Goal: Obtain resource: Download file/media

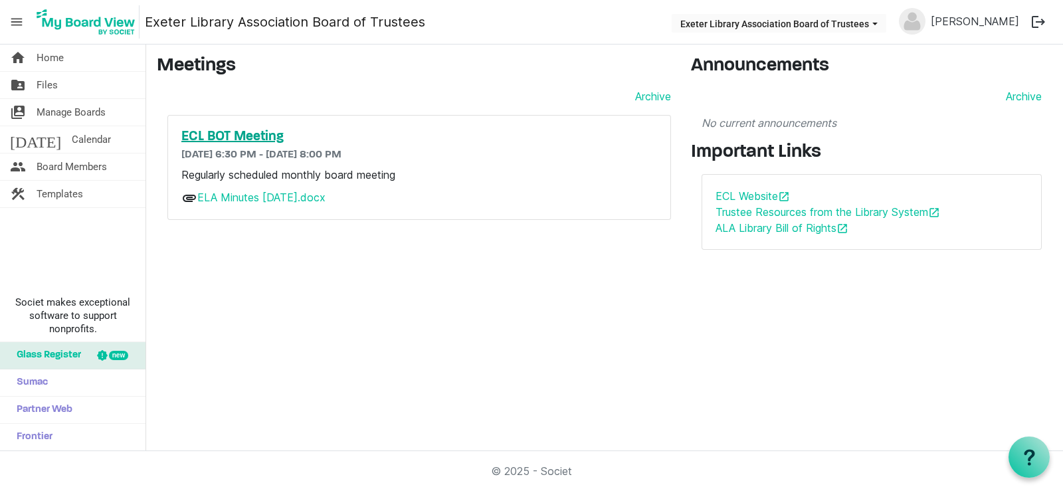
click at [219, 137] on h5 "ECL BOT Meeting" at bounding box center [418, 137] width 475 height 16
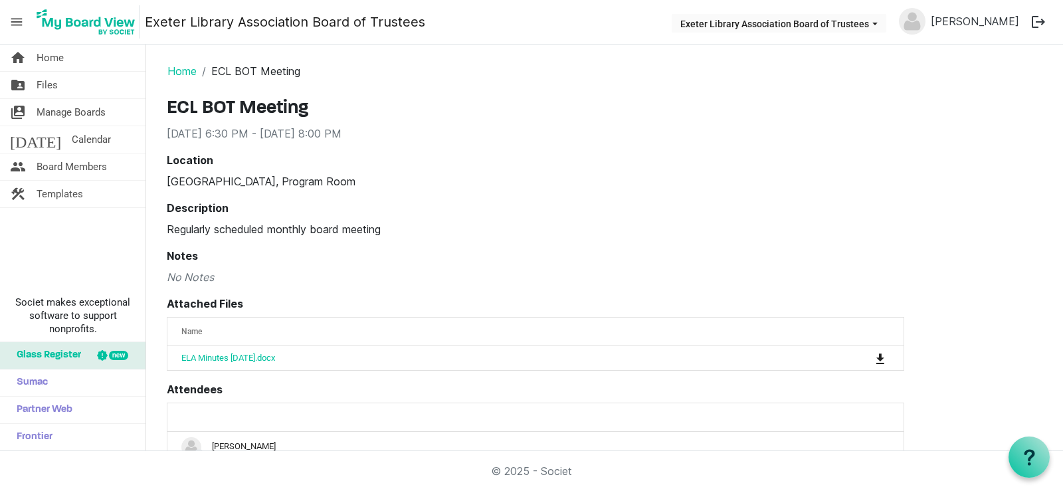
click at [553, 296] on div "Attached Files Name attachedFilesGrid_header_table ELA Minutes August 25.docx" at bounding box center [535, 333] width 737 height 75
click at [94, 90] on link "folder_shared Files" at bounding box center [72, 85] width 145 height 27
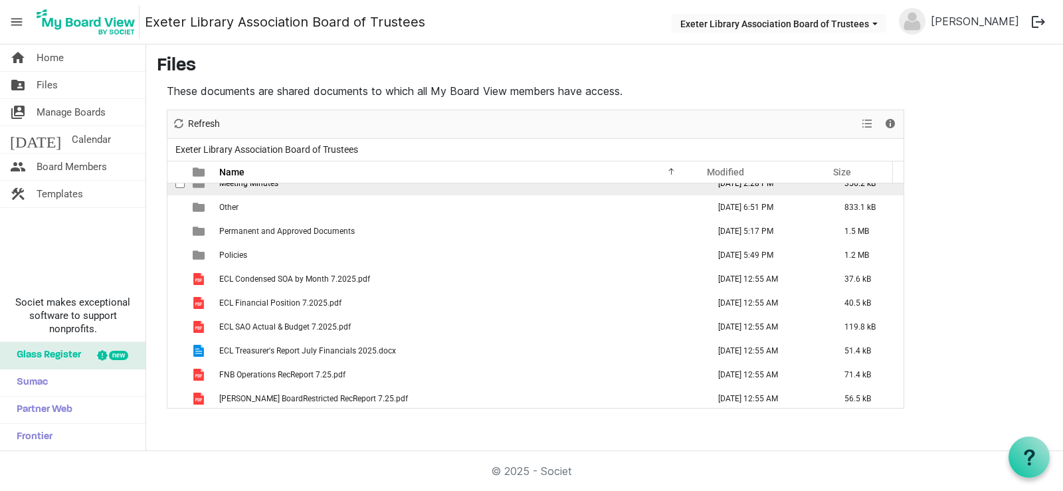
scroll to position [133, 0]
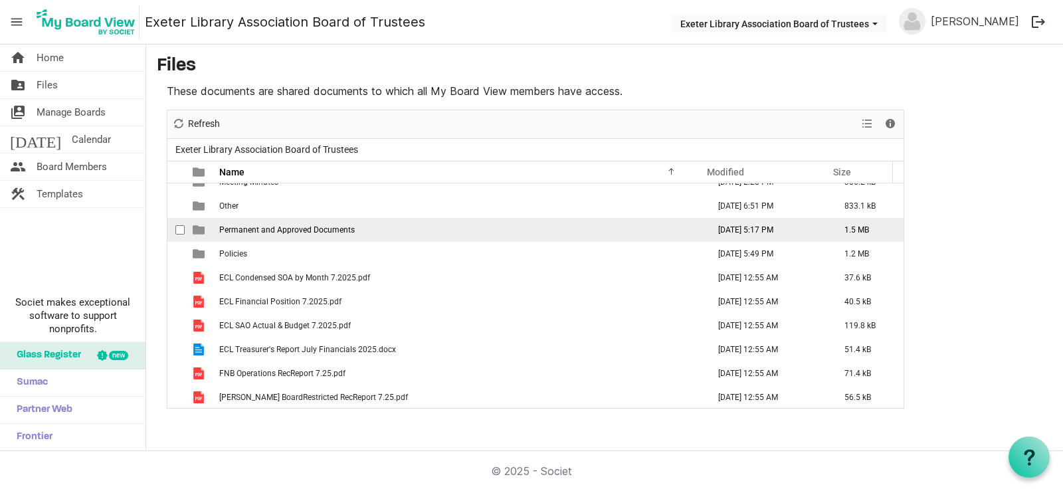
click at [309, 232] on span "Permanent and Approved Documents" at bounding box center [286, 229] width 135 height 9
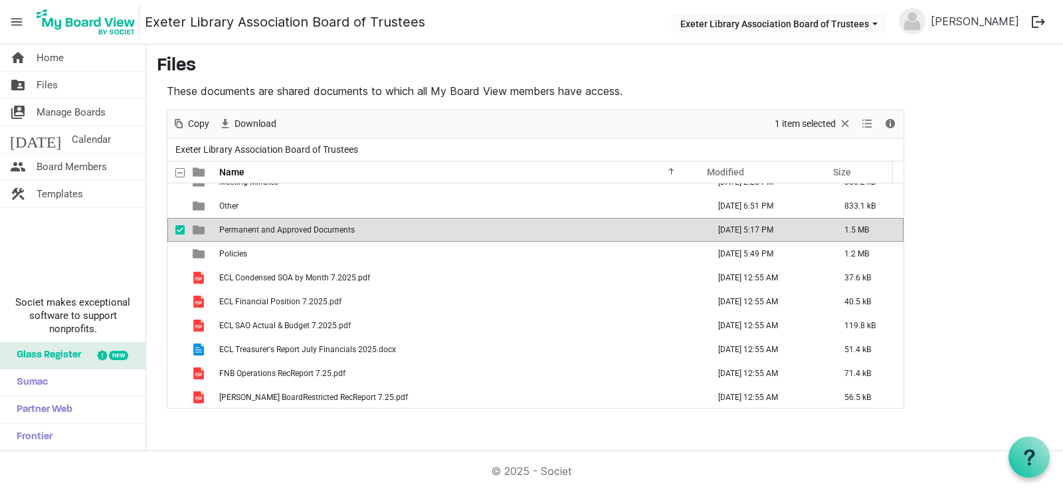
click at [309, 232] on span "Permanent and Approved Documents" at bounding box center [286, 229] width 135 height 9
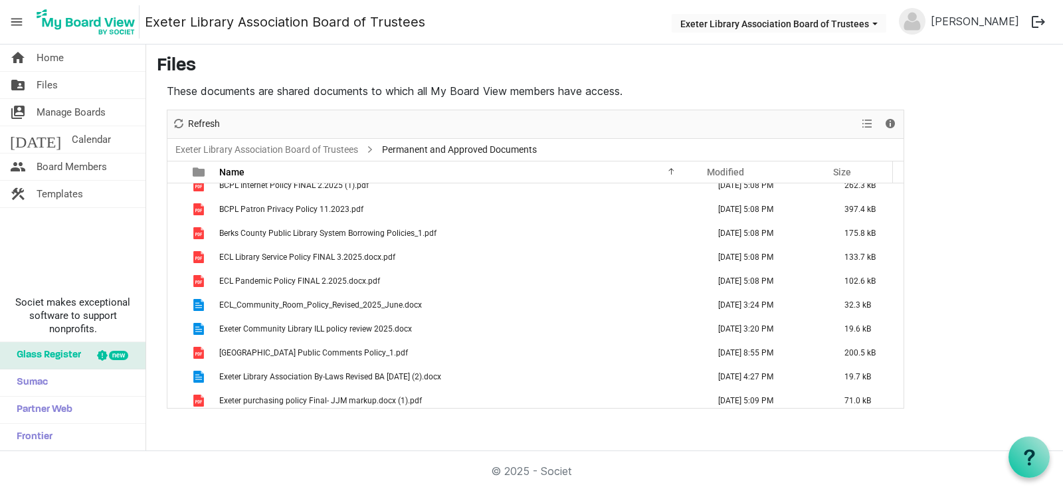
scroll to position [0, 0]
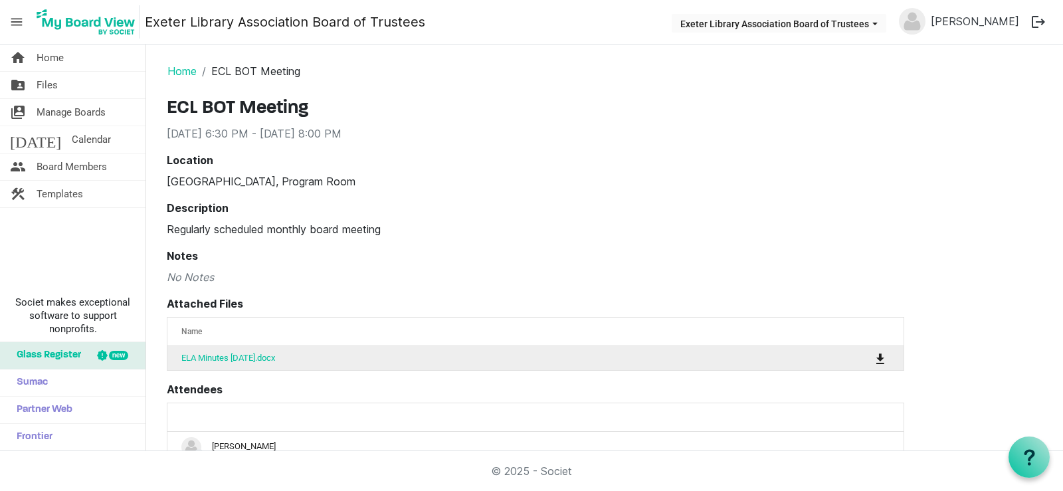
scroll to position [133, 0]
